Goal: Transaction & Acquisition: Purchase product/service

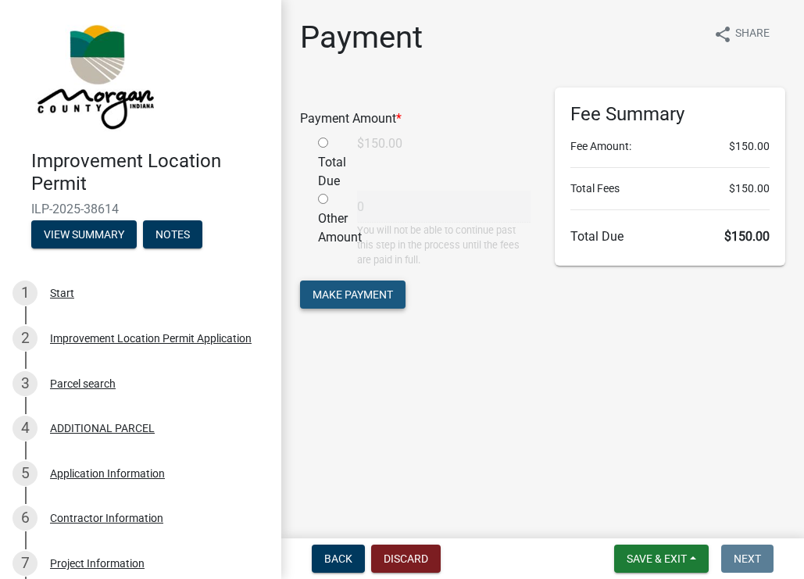
click at [362, 292] on span "Make Payment" at bounding box center [353, 294] width 81 height 13
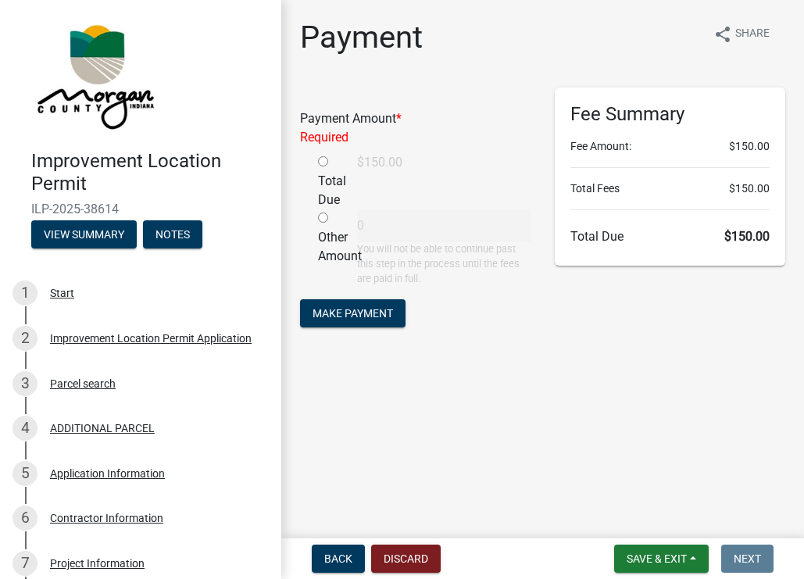
click at [323, 163] on input "radio" at bounding box center [323, 161] width 10 height 10
radio input "true"
type input "150"
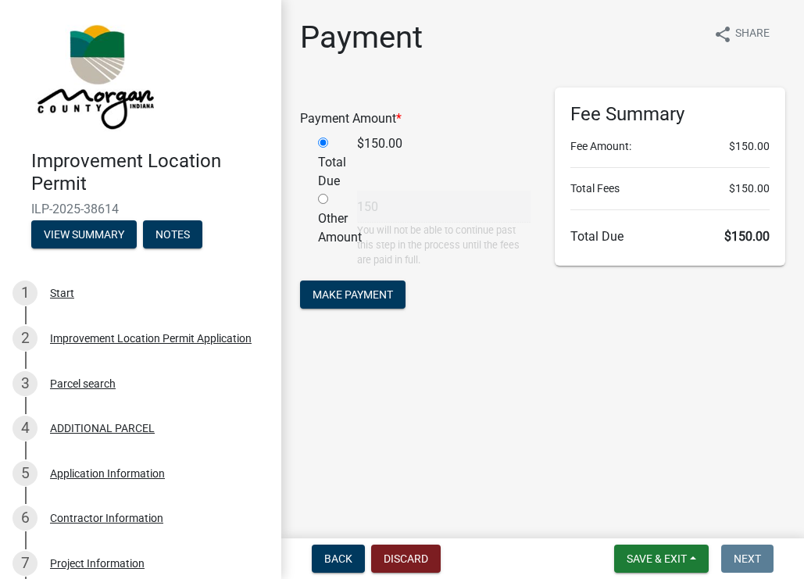
click at [322, 199] on input "radio" at bounding box center [323, 199] width 10 height 10
radio input "true"
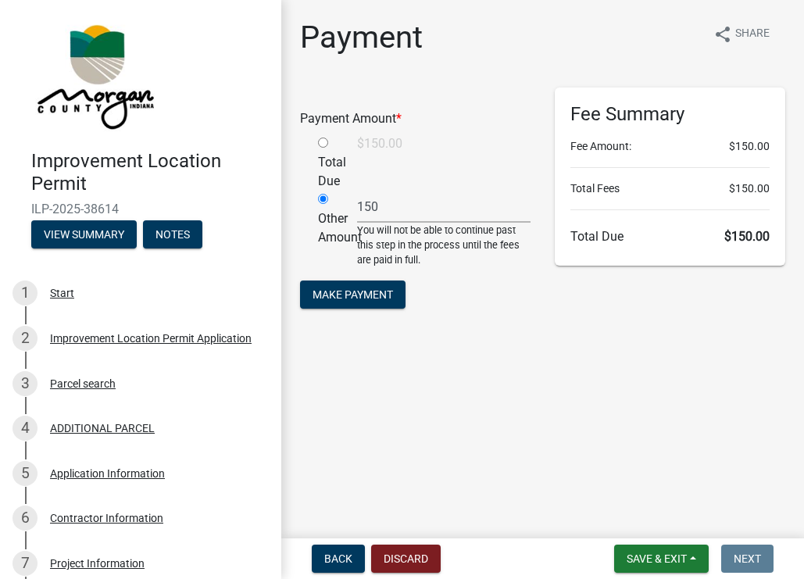
click at [324, 142] on input "radio" at bounding box center [323, 143] width 10 height 10
radio input "true"
radio input "false"
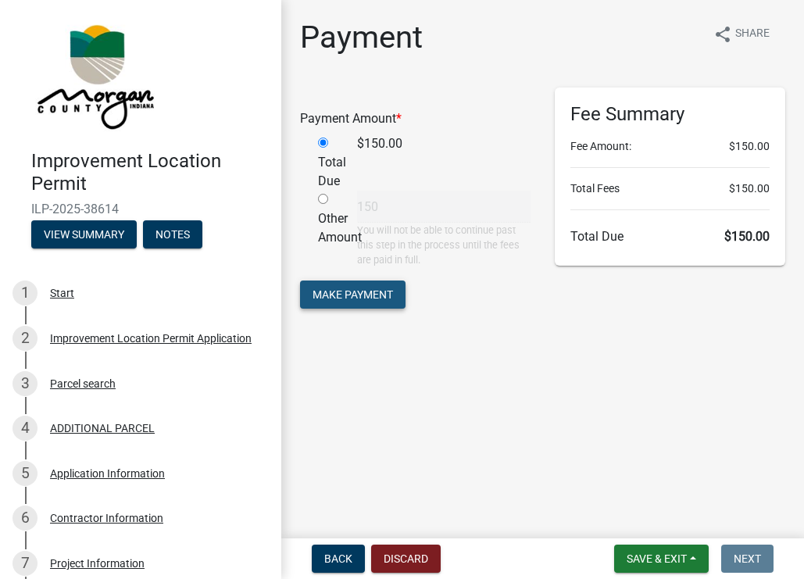
click at [364, 296] on span "Make Payment" at bounding box center [353, 294] width 81 height 13
